Goal: Find specific page/section: Find specific page/section

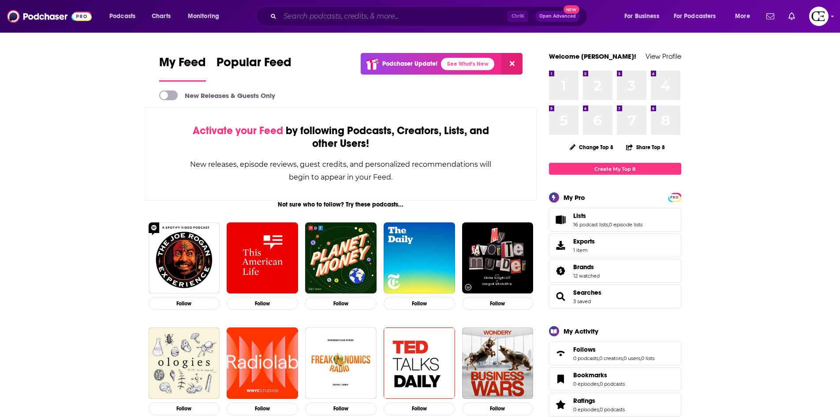
click at [336, 15] on input "Search podcasts, credits, & more..." at bounding box center [394, 16] width 228 height 14
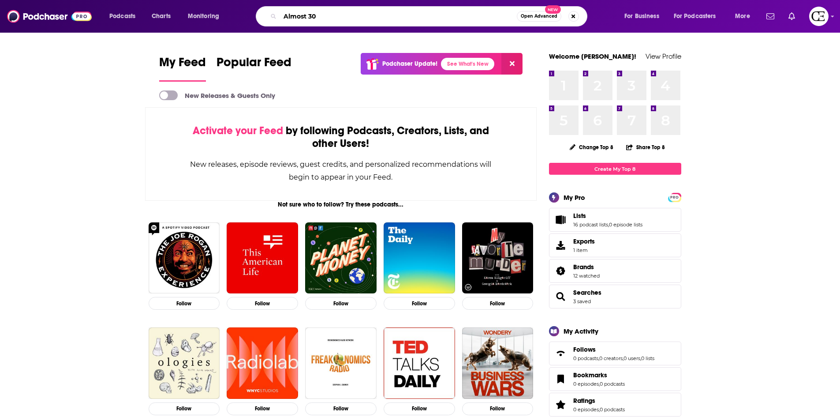
type input "Almost 30"
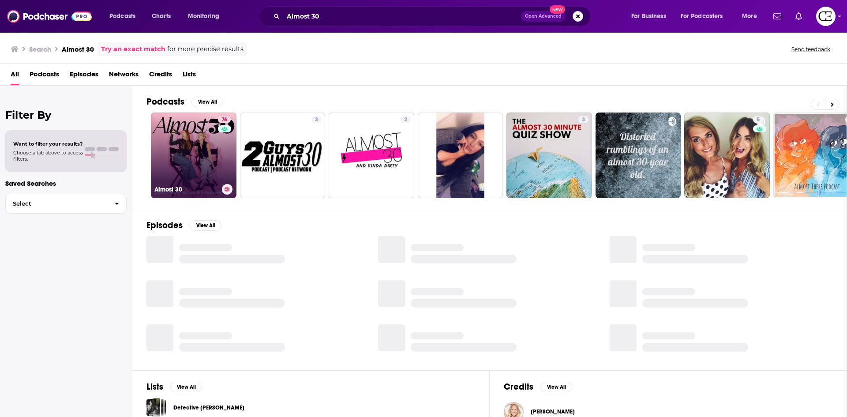
click at [188, 127] on link "76 Almost 30" at bounding box center [194, 155] width 86 height 86
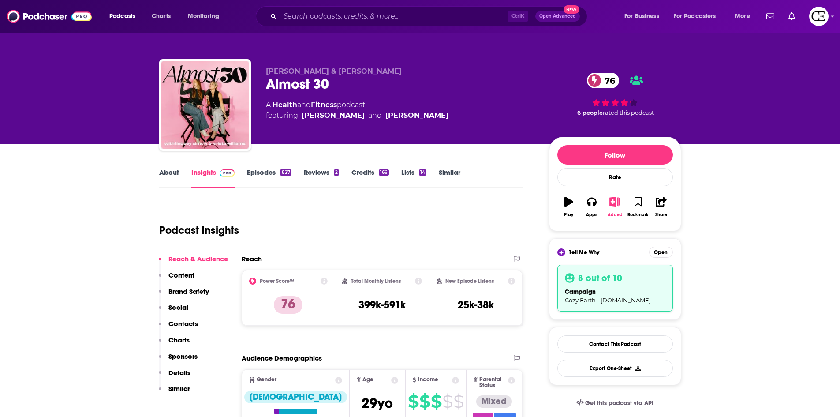
click at [618, 208] on button "Added" at bounding box center [614, 207] width 23 height 32
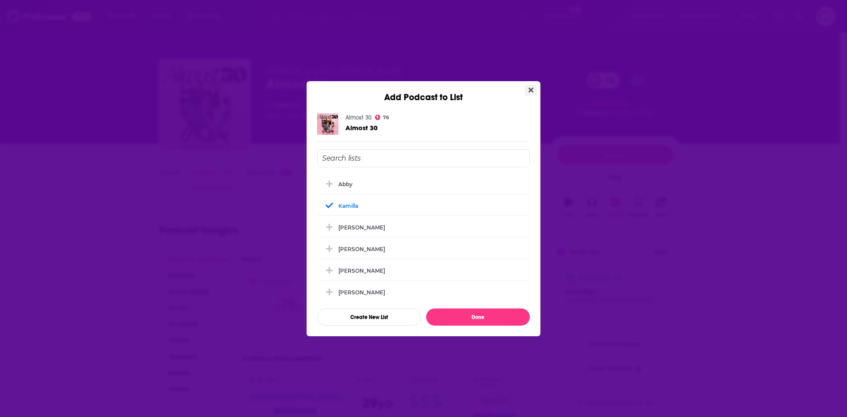
click at [534, 91] on button "Close" at bounding box center [531, 90] width 12 height 11
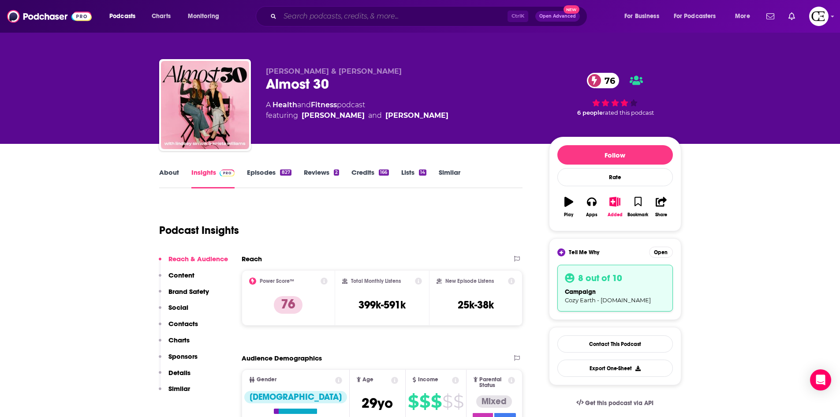
click at [461, 13] on input "Search podcasts, credits, & more..." at bounding box center [394, 16] width 228 height 14
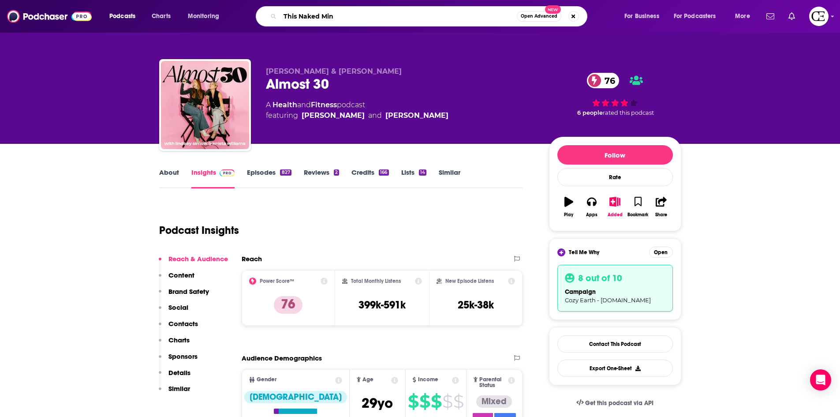
type input "This Naked Mind"
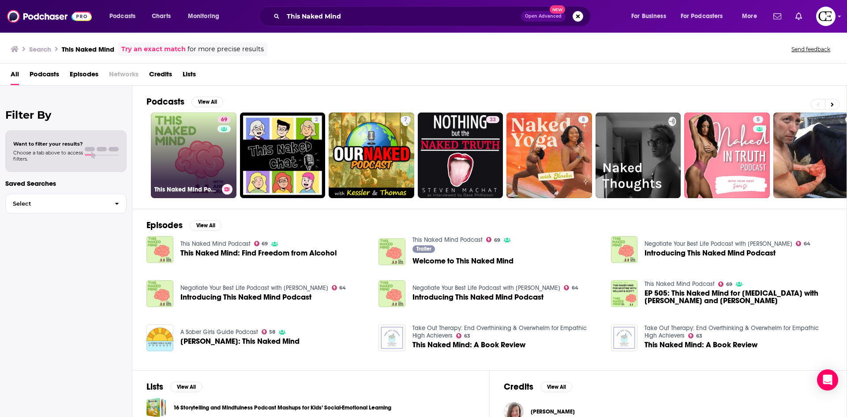
click at [187, 146] on link "69 This Naked Mind Podcast" at bounding box center [194, 155] width 86 height 86
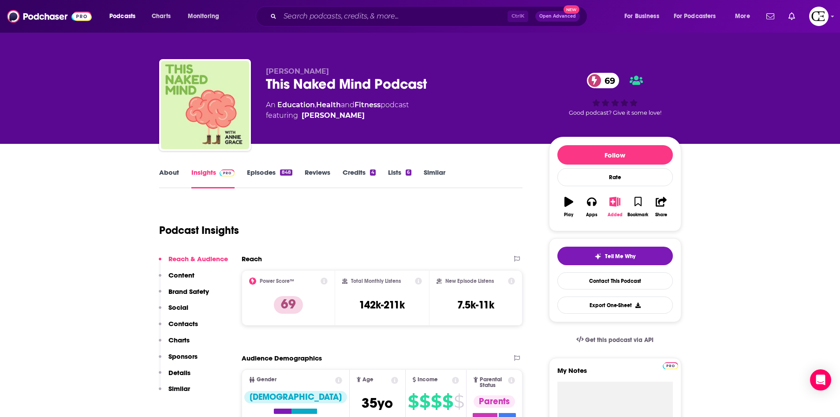
click at [610, 202] on icon "button" at bounding box center [614, 202] width 11 height 10
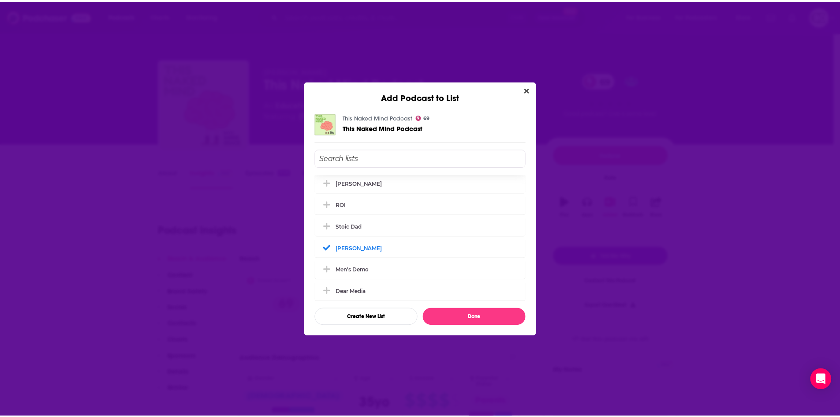
scroll to position [132, 0]
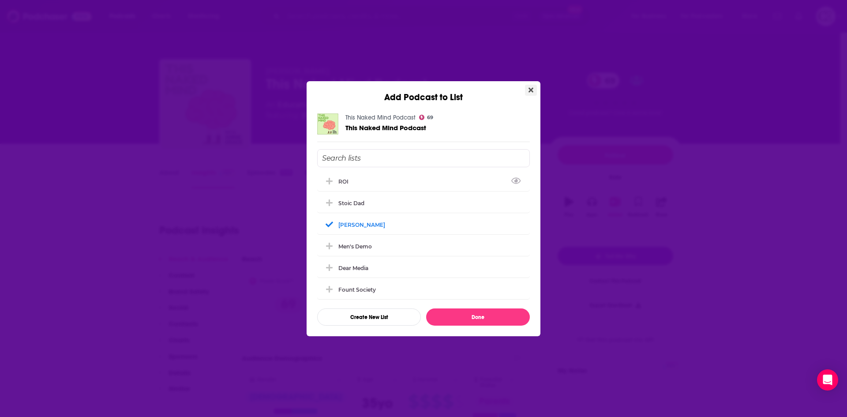
click at [527, 91] on button "Close" at bounding box center [531, 90] width 12 height 11
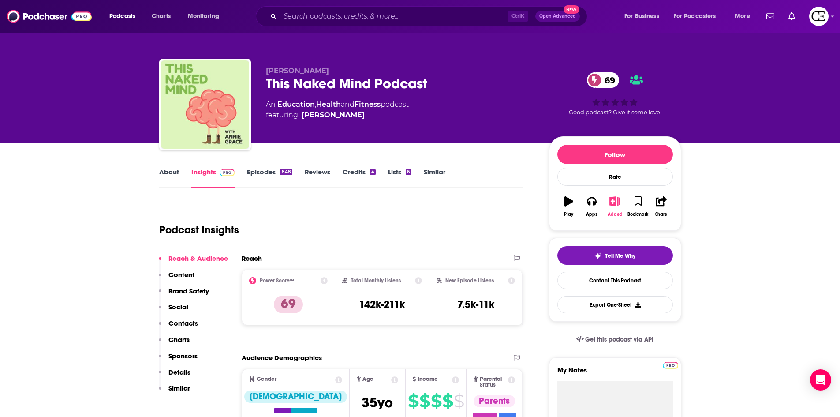
scroll to position [0, 0]
